Goal: Navigation & Orientation: Find specific page/section

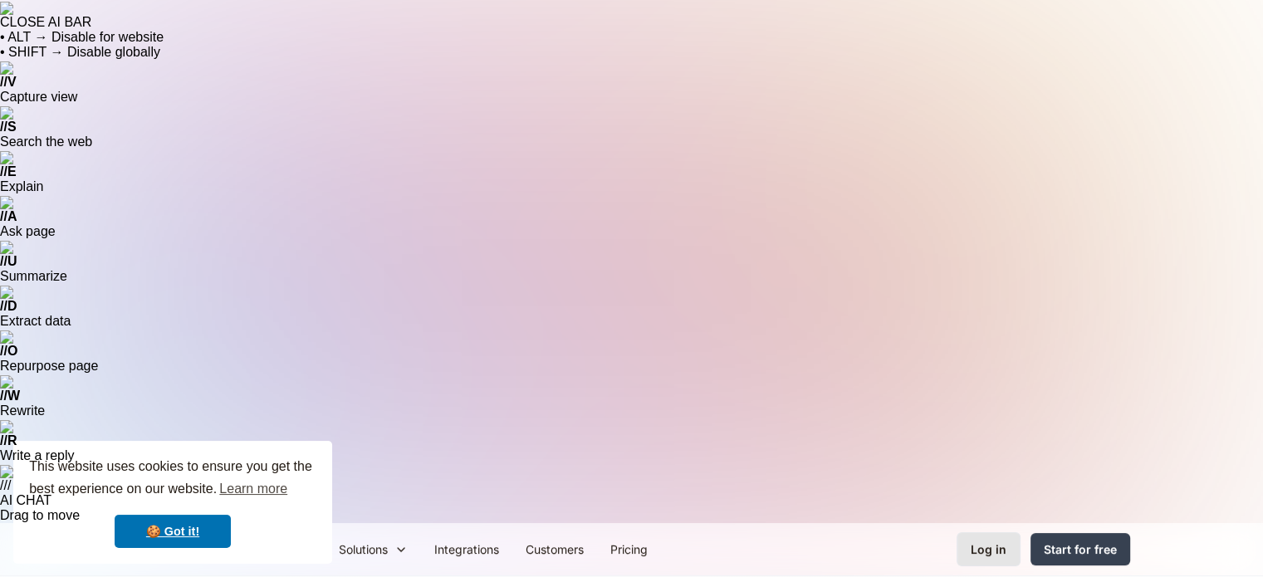
click at [975, 540] on div "Log in" at bounding box center [988, 548] width 36 height 17
